Goal: Task Accomplishment & Management: Use online tool/utility

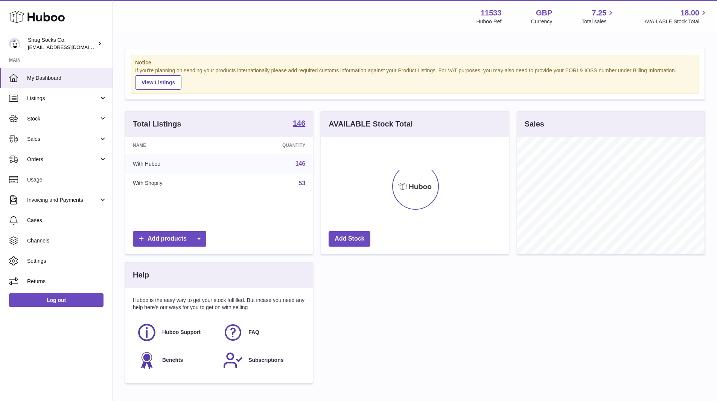
scroll to position [117, 188]
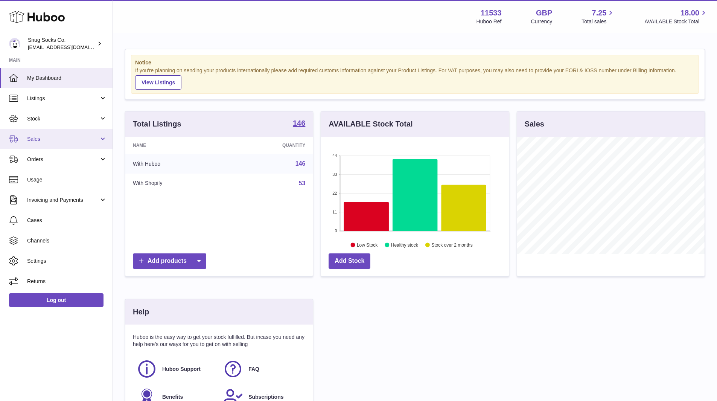
click at [62, 137] on span "Sales" at bounding box center [63, 138] width 72 height 7
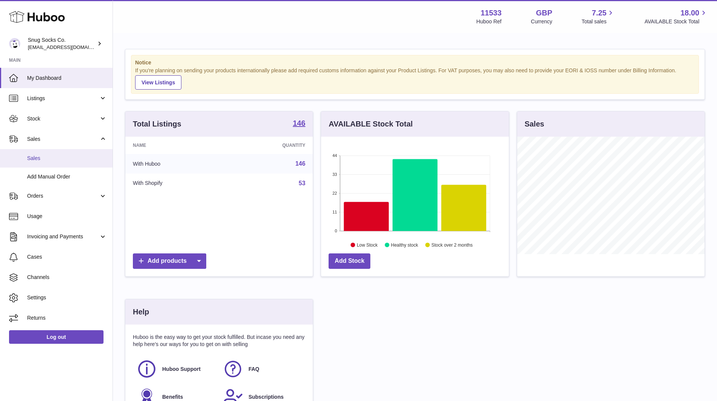
click at [49, 155] on span "Sales" at bounding box center [67, 158] width 80 height 7
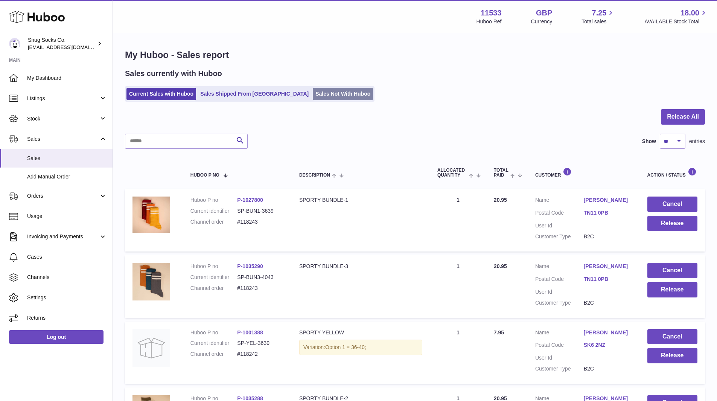
click at [313, 95] on link "Sales Not With Huboo" at bounding box center [343, 94] width 60 height 12
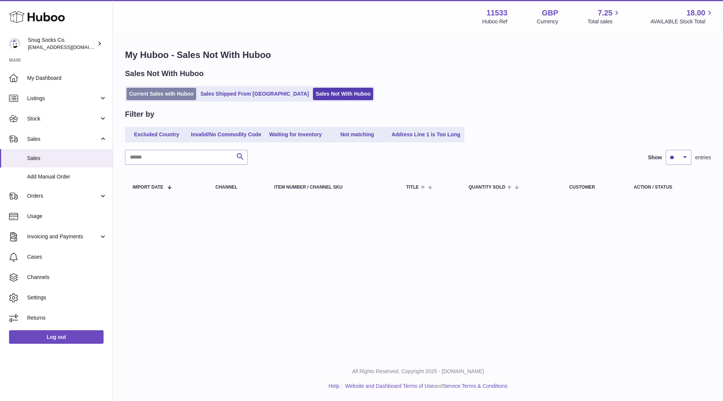
click at [146, 96] on link "Current Sales with Huboo" at bounding box center [161, 94] width 70 height 12
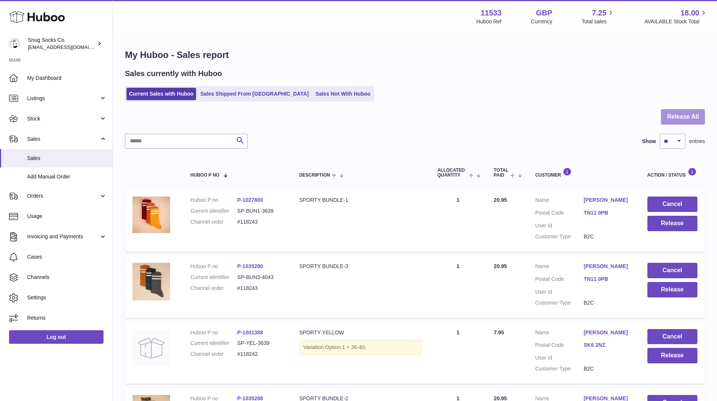
click at [675, 118] on button "Release All" at bounding box center [683, 116] width 44 height 15
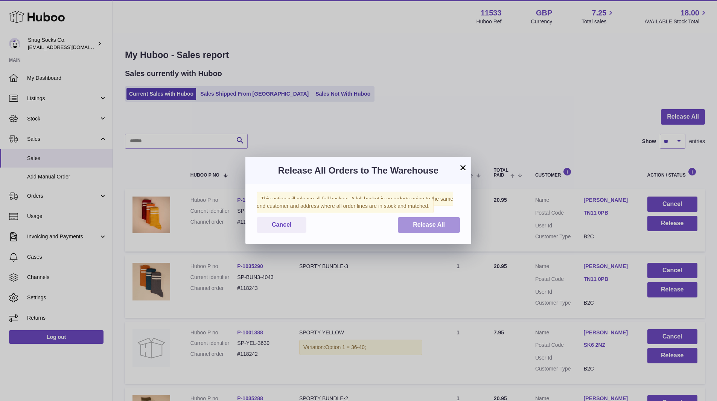
click at [445, 230] on button "Release All" at bounding box center [429, 224] width 62 height 15
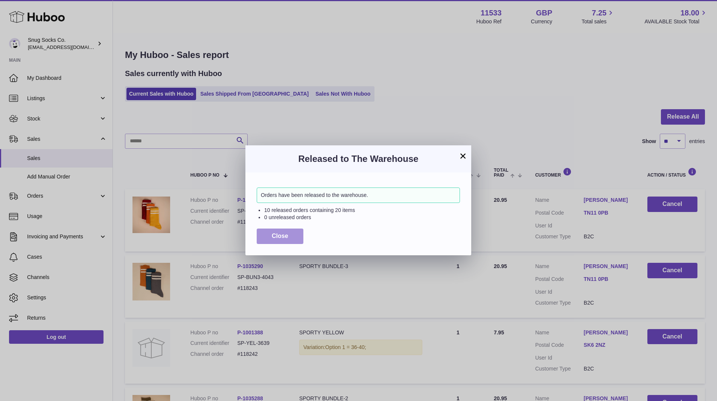
click at [295, 233] on button "Close" at bounding box center [280, 235] width 47 height 15
